Goal: Book appointment/travel/reservation

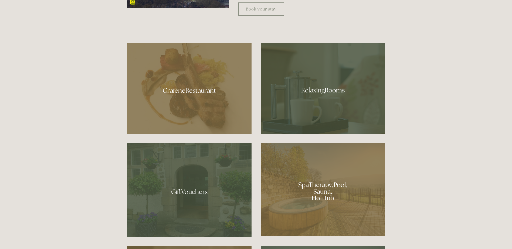
scroll to position [351, 0]
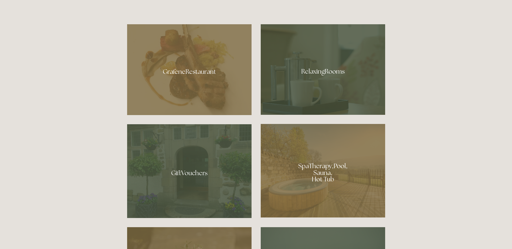
click at [319, 167] on div at bounding box center [323, 171] width 124 height 94
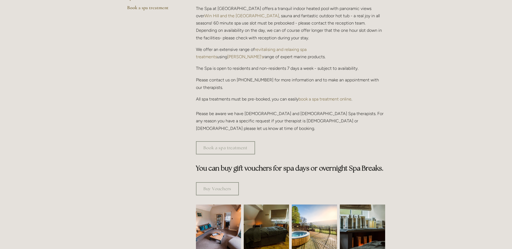
scroll to position [81, 0]
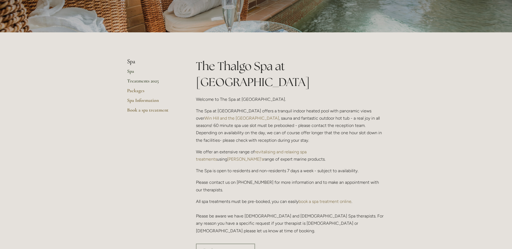
click at [148, 80] on link "Treatments 2025" at bounding box center [153, 83] width 52 height 10
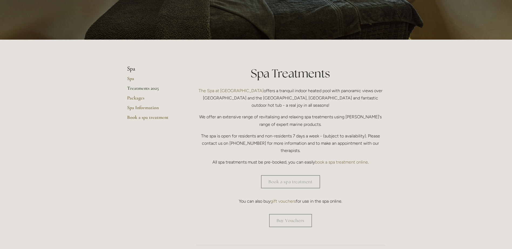
scroll to position [81, 0]
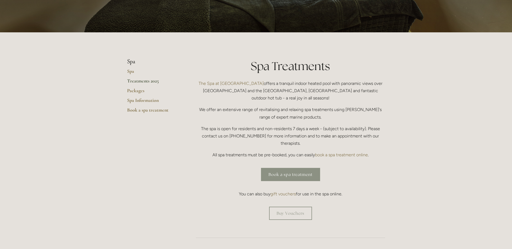
click at [309, 168] on link "Book a spa treatment" at bounding box center [290, 174] width 59 height 13
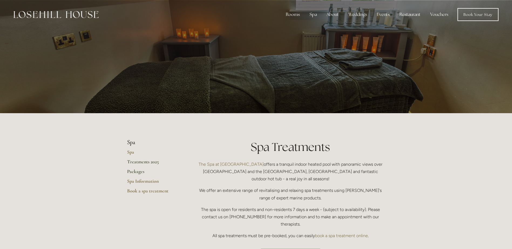
click at [140, 173] on link "Packages" at bounding box center [153, 174] width 52 height 10
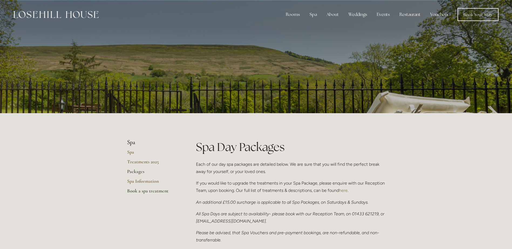
click at [148, 193] on link "Book a spa treatment" at bounding box center [153, 193] width 52 height 10
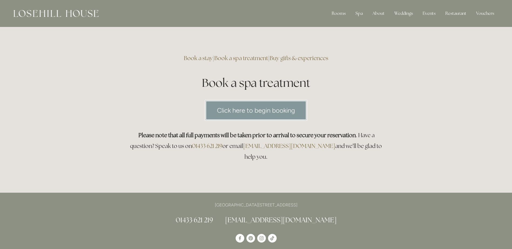
click at [281, 108] on link "Click here to begin booking" at bounding box center [256, 110] width 102 height 21
